Goal: Communication & Community: Answer question/provide support

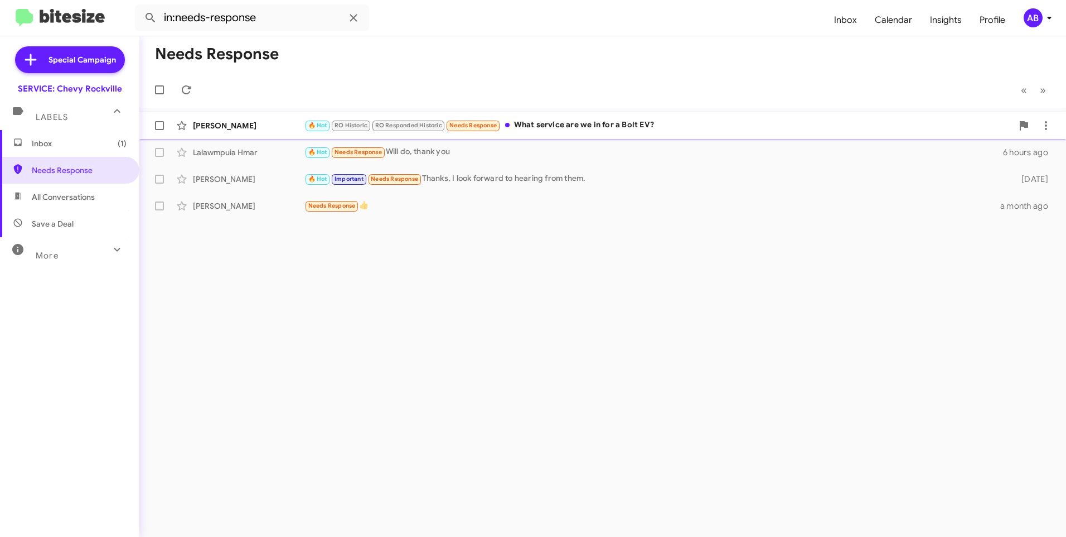
click at [567, 124] on div "🔥 Hot RO Historic RO Responded Historic Needs Response What service are we in f…" at bounding box center [659, 125] width 708 height 13
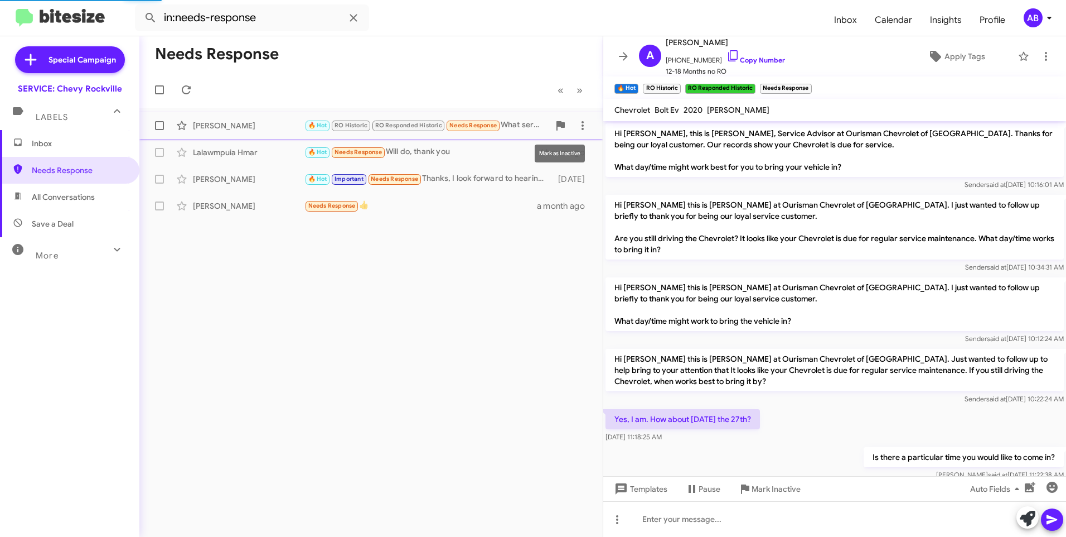
scroll to position [574, 0]
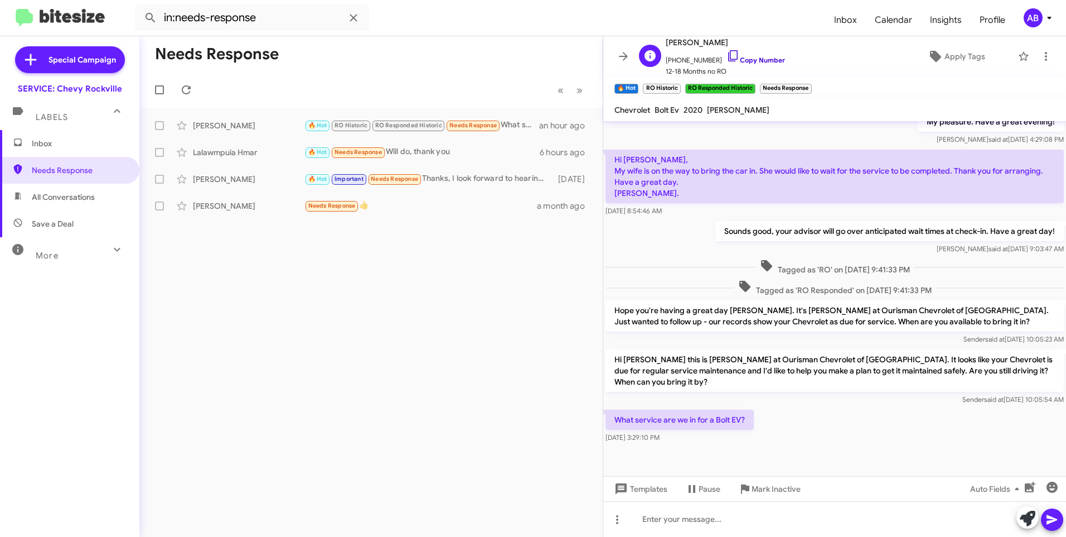
click at [735, 58] on link "Copy Number" at bounding box center [756, 60] width 59 height 8
click at [669, 516] on div at bounding box center [834, 519] width 463 height 36
click at [796, 524] on div at bounding box center [834, 519] width 463 height 36
click at [772, 517] on div "You would at least" at bounding box center [834, 519] width 463 height 36
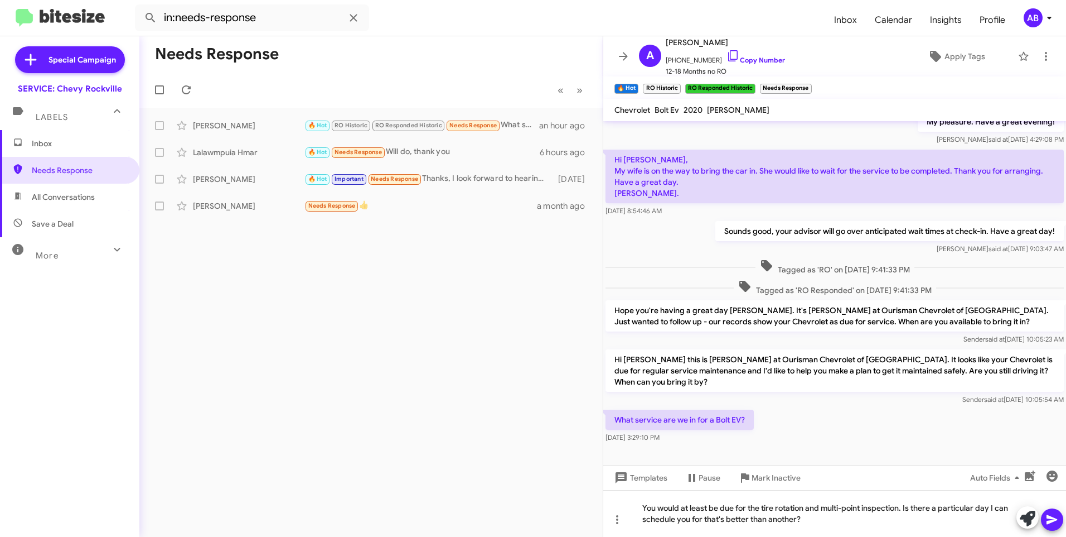
click at [1049, 516] on icon at bounding box center [1052, 519] width 11 height 9
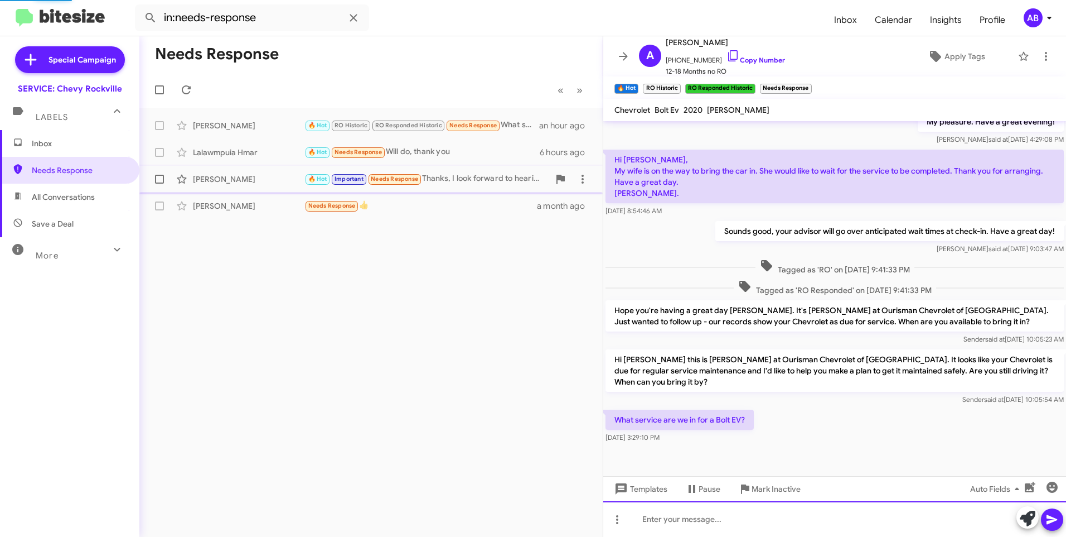
scroll to position [0, 0]
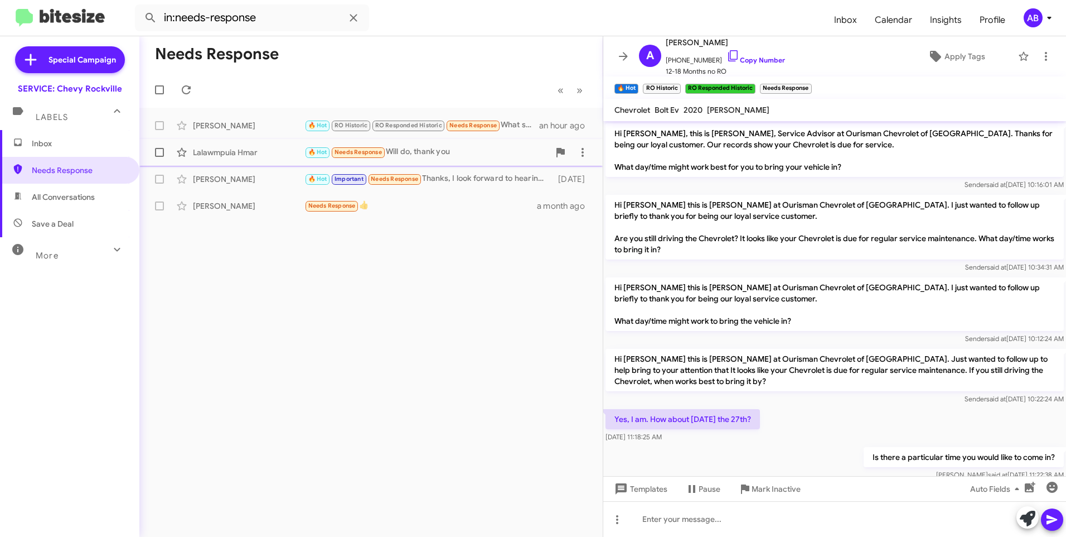
click at [486, 160] on div "Lalawmpuia Hmar 🔥 Hot Needs Response Will do, thank you 6 hours ago" at bounding box center [371, 152] width 446 height 22
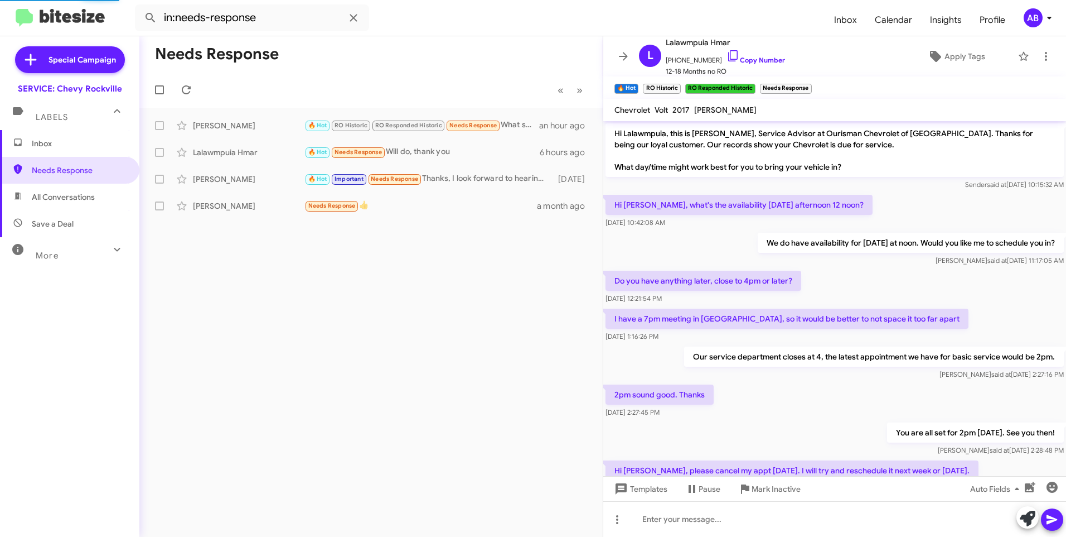
scroll to position [323, 0]
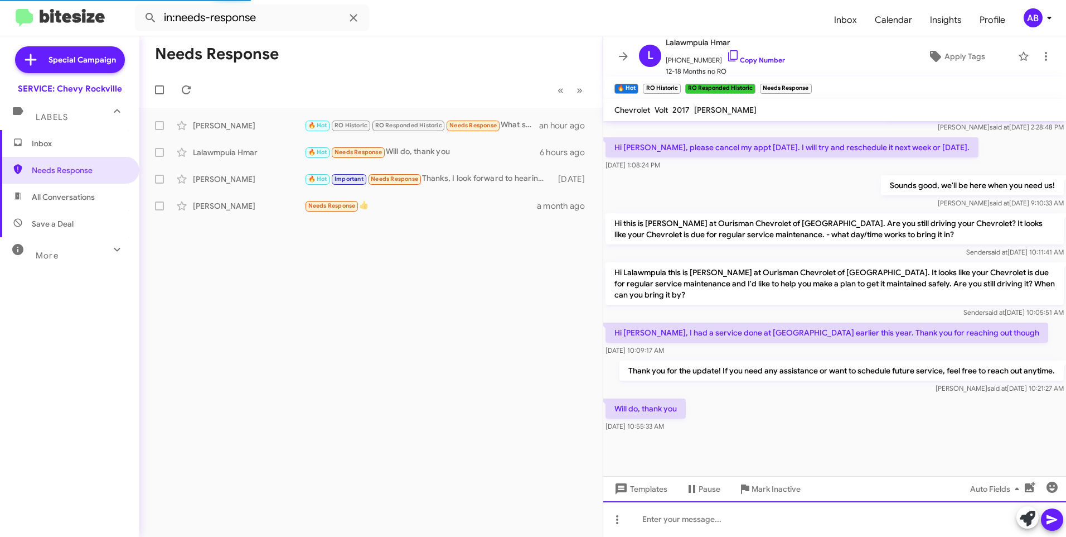
click at [712, 523] on div at bounding box center [834, 519] width 463 height 36
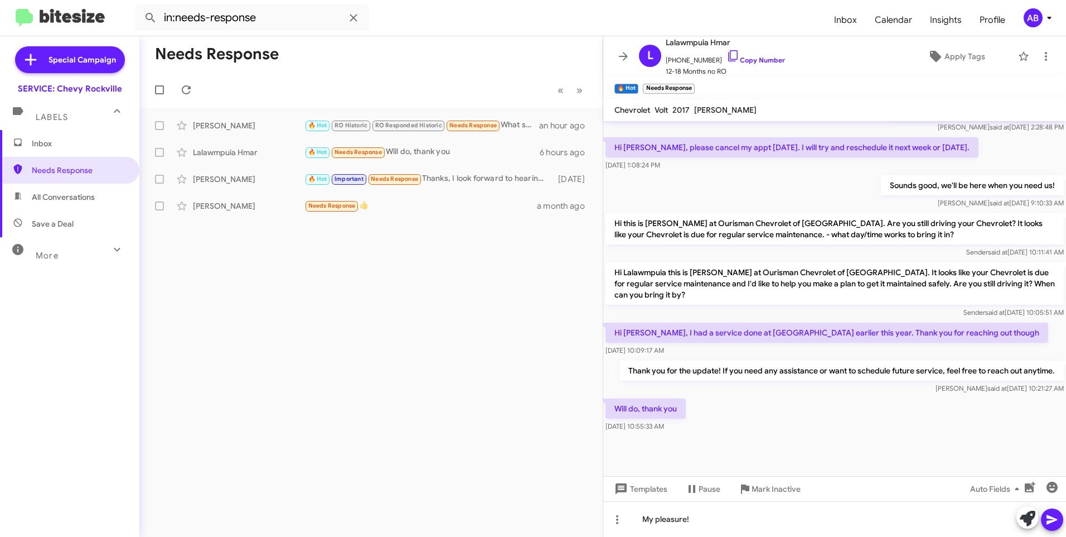
click at [1056, 518] on icon at bounding box center [1052, 519] width 13 height 13
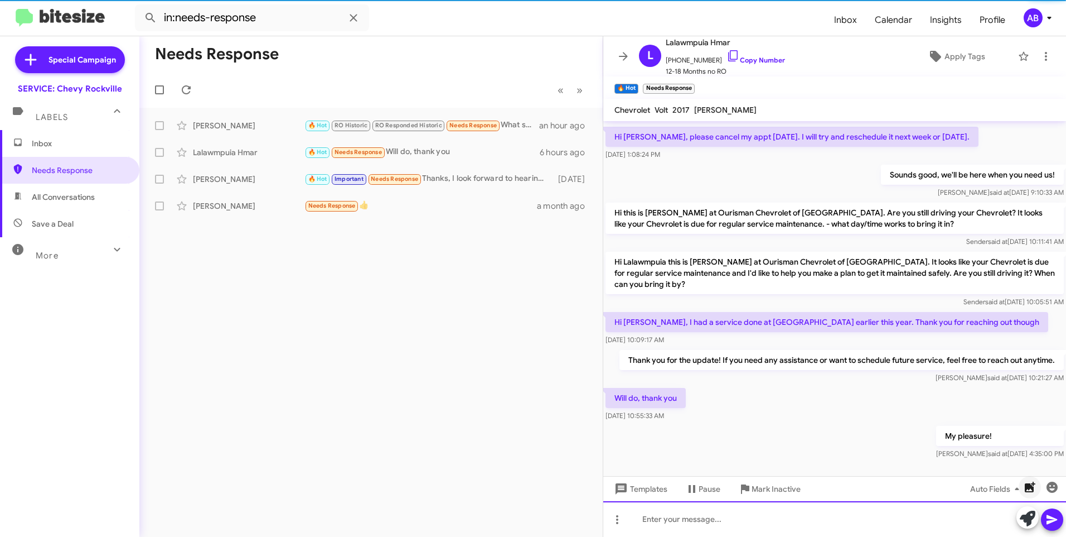
scroll to position [364, 0]
